Goal: Find specific page/section: Find specific page/section

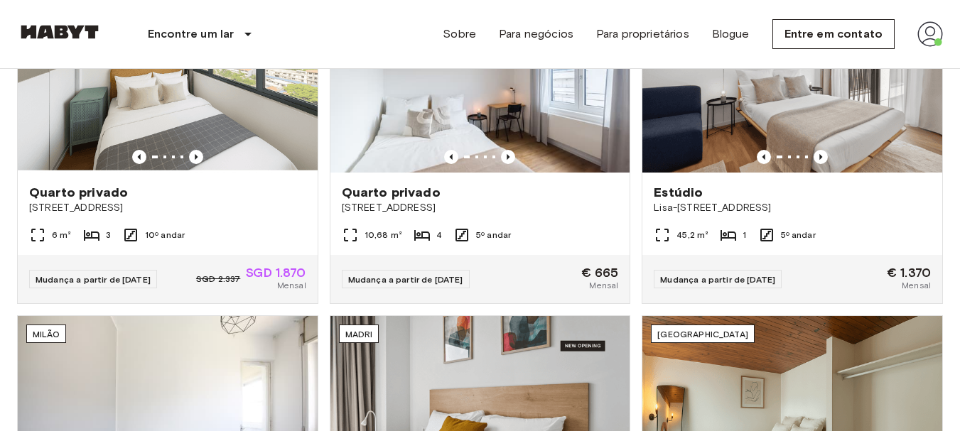
scroll to position [639, 0]
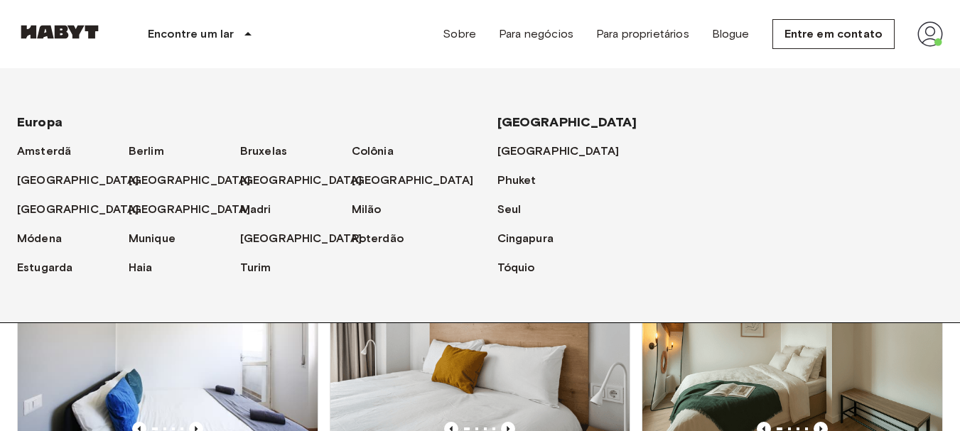
click at [236, 36] on div "Encontre um lar" at bounding box center [202, 34] width 200 height 68
click at [153, 153] on font "Berlim" at bounding box center [149, 150] width 36 height 13
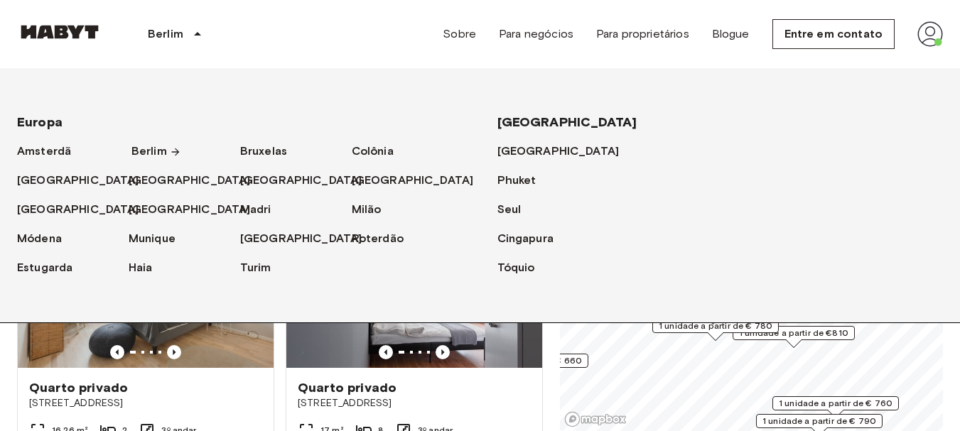
click at [152, 149] on font "Berlim" at bounding box center [149, 150] width 36 height 13
click at [550, 386] on div "Quartos e apartamentos privados para alugar em [GEOGRAPHIC_DATA] Data de mudanç…" at bounding box center [479, 250] width 925 height 363
click at [392, 31] on div "Berlim Europa Amsterdã [GEOGRAPHIC_DATA] [GEOGRAPHIC_DATA] [GEOGRAPHIC_DATA] [G…" at bounding box center [479, 34] width 925 height 68
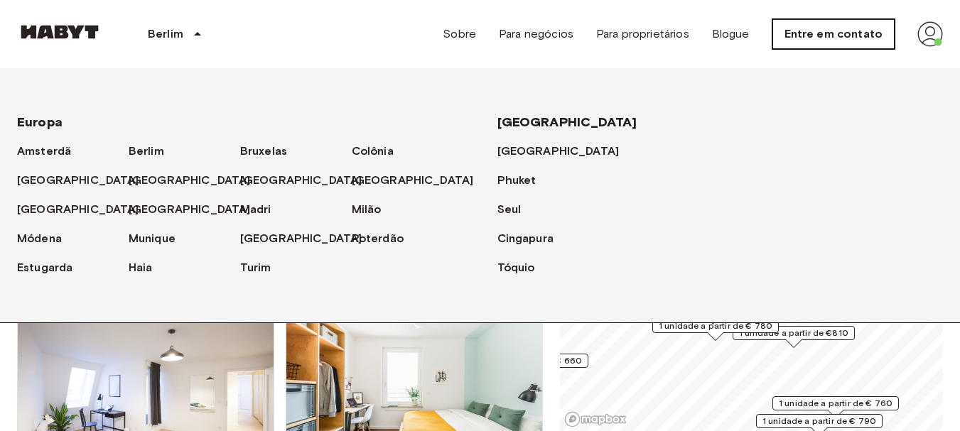
click at [841, 36] on font "Entre em contato" at bounding box center [833, 33] width 98 height 13
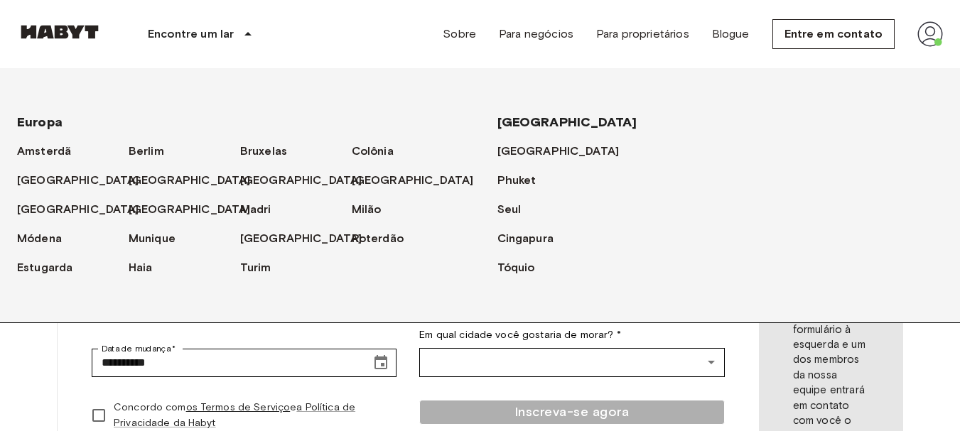
scroll to position [71, 0]
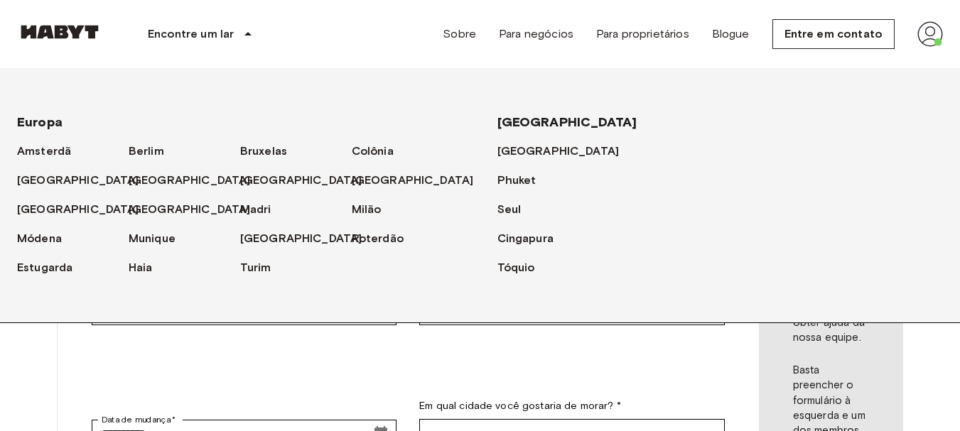
click at [938, 357] on div "**********" at bounding box center [480, 310] width 960 height 624
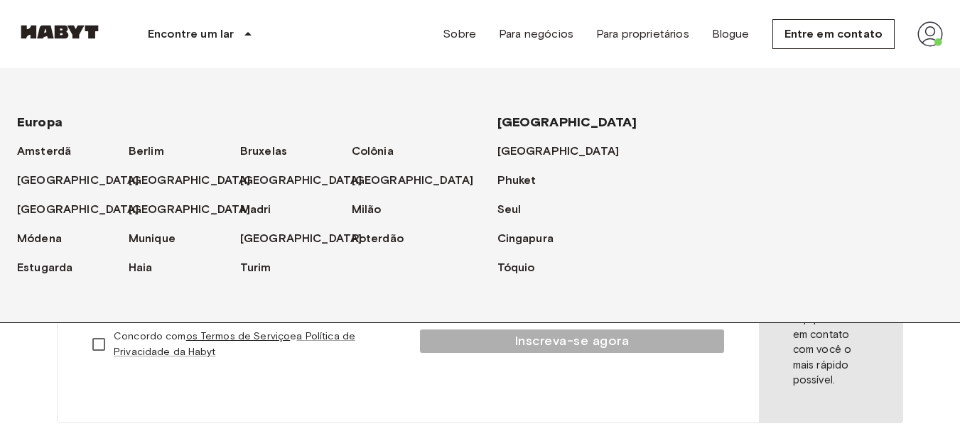
scroll to position [284, 0]
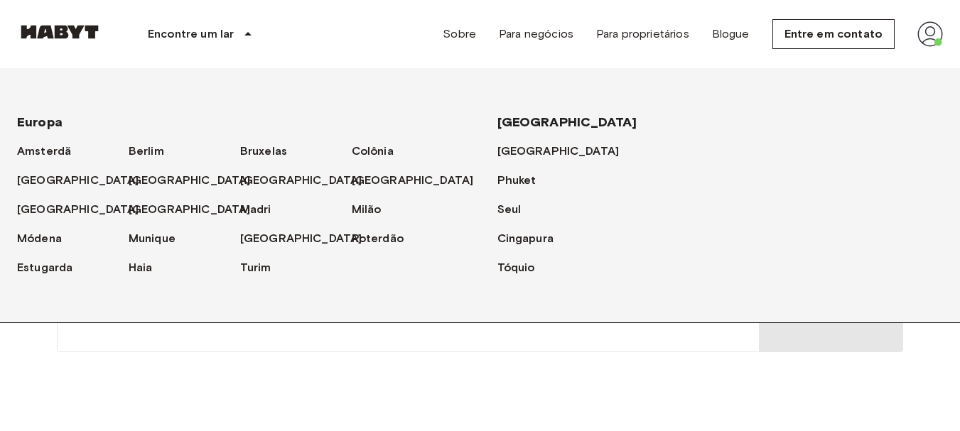
click at [938, 355] on div "**********" at bounding box center [480, 97] width 960 height 624
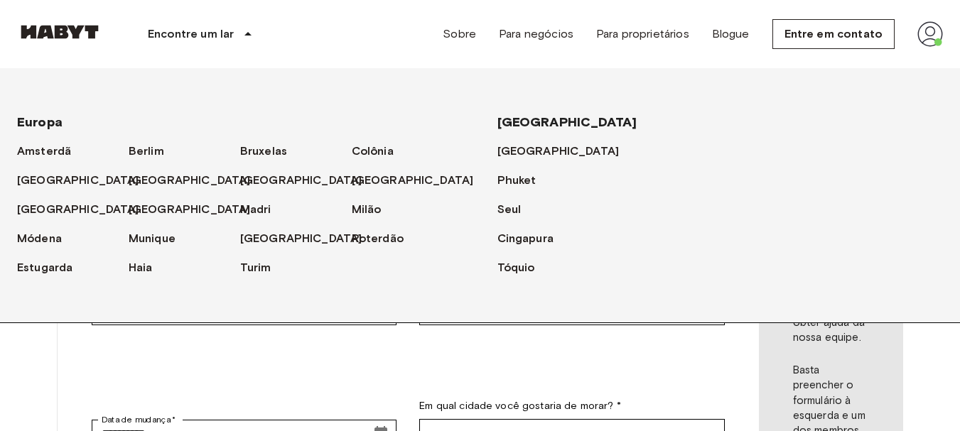
scroll to position [0, 0]
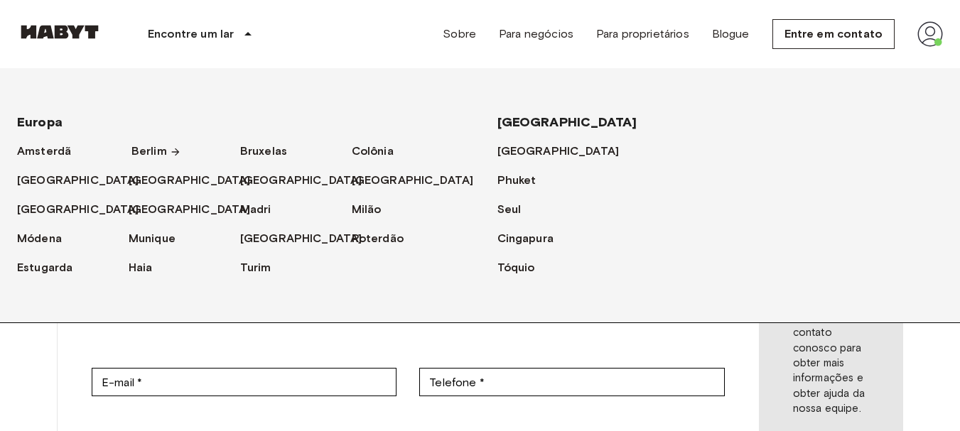
click at [153, 153] on font "Berlim" at bounding box center [149, 150] width 36 height 13
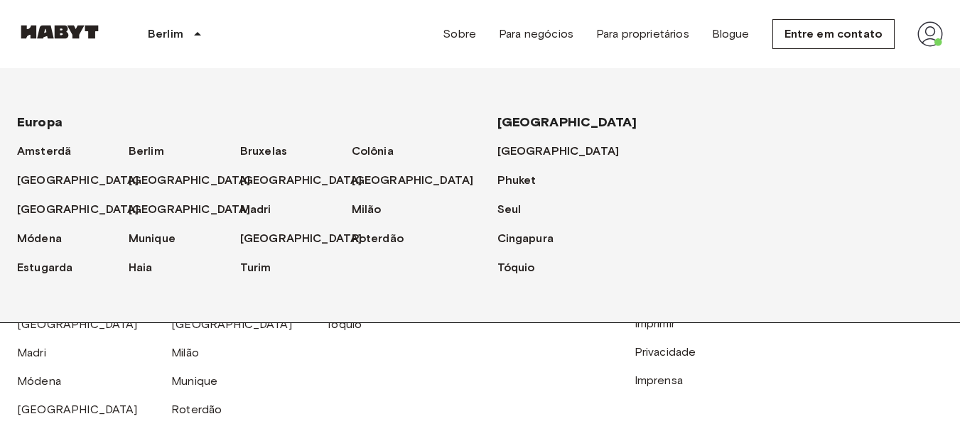
scroll to position [2282, 0]
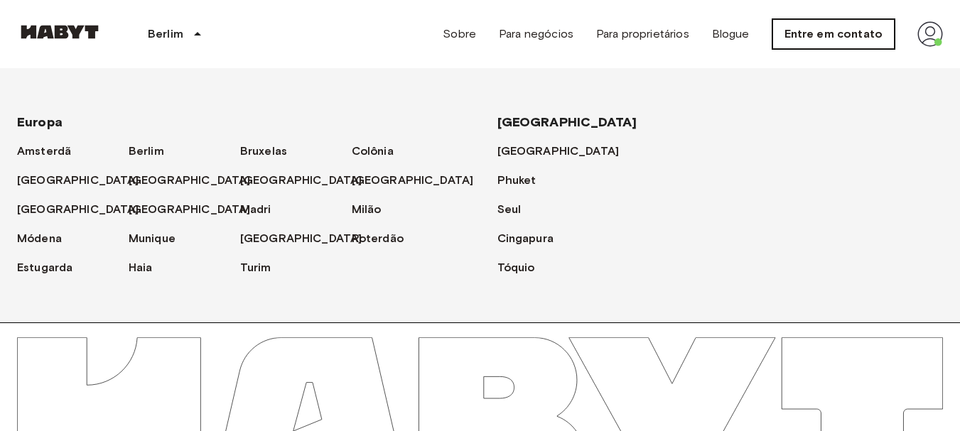
click at [811, 36] on font "Entre em contato" at bounding box center [833, 33] width 98 height 13
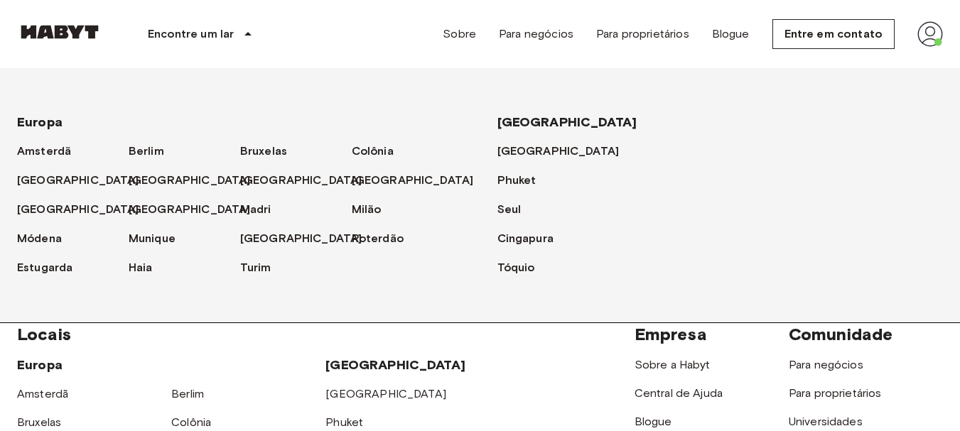
scroll to position [497, 0]
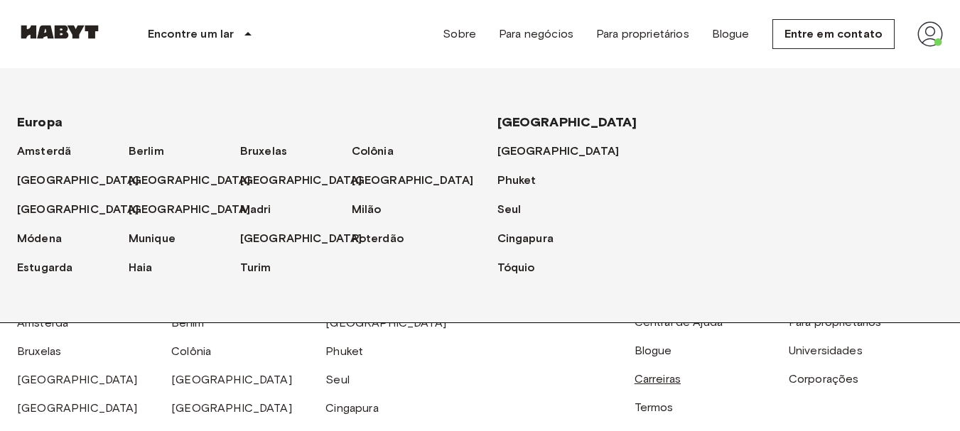
click at [651, 379] on font "Carreiras" at bounding box center [657, 378] width 46 height 13
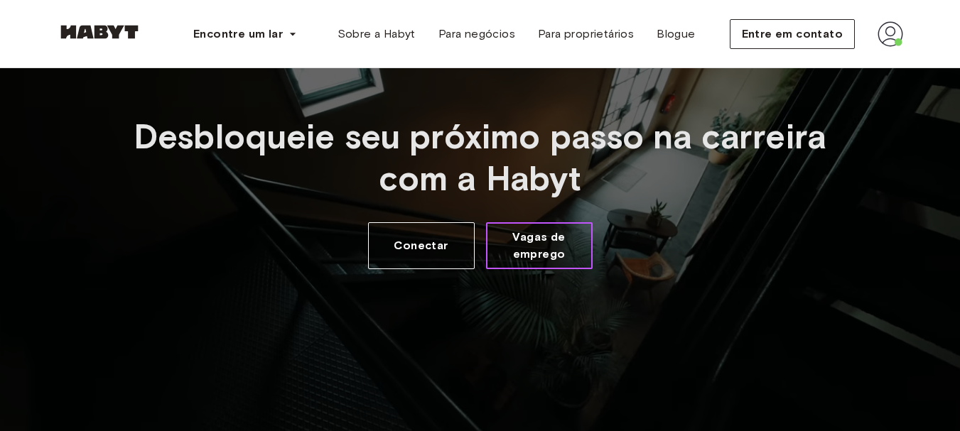
click at [541, 246] on span "Vagas de emprego" at bounding box center [539, 246] width 82 height 34
